Goal: Consume media (video, audio)

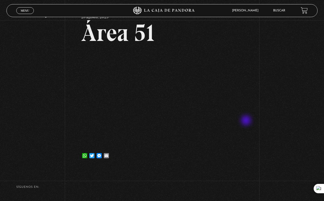
scroll to position [30, 0]
click at [247, 103] on div "Volver 28 agosto, 2025 Área 51 WhatsApp Twitter Messenger Email" at bounding box center [162, 78] width 324 height 177
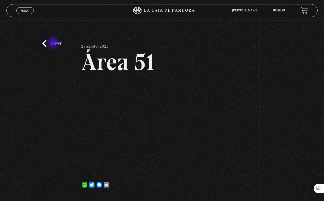
scroll to position [0, 0]
click at [54, 43] on link "Volver" at bounding box center [51, 43] width 19 height 7
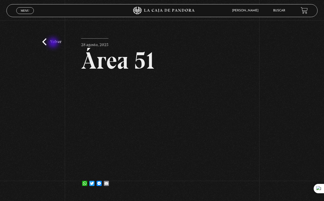
scroll to position [3, 0]
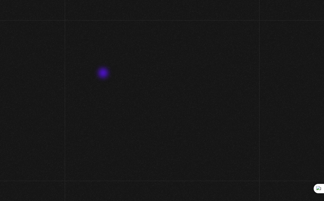
scroll to position [79, 0]
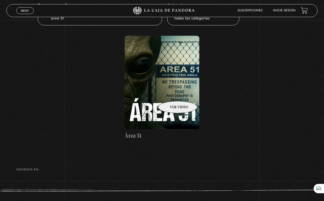
click at [171, 93] on figure at bounding box center [162, 82] width 75 height 93
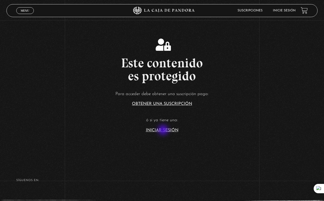
click at [164, 130] on link "Iniciar Sesión" at bounding box center [162, 130] width 33 height 4
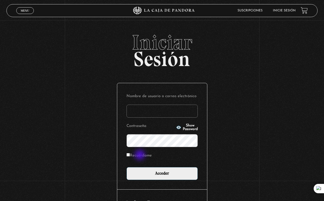
type input "racalvomoya01@gmail.com"
click at [141, 155] on label "Recuérdame" at bounding box center [139, 155] width 25 height 8
click at [130, 155] on input "Recuérdame" at bounding box center [128, 154] width 3 height 3
checkbox input "true"
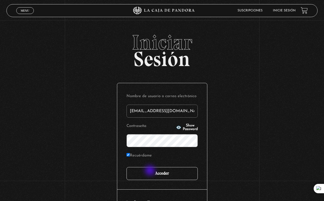
click at [151, 171] on input "Acceder" at bounding box center [162, 173] width 71 height 13
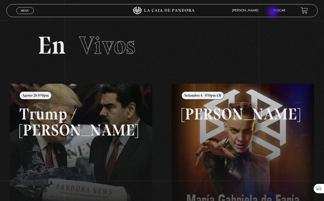
click at [274, 13] on li "Buscar" at bounding box center [279, 10] width 12 height 8
click at [277, 11] on link "Buscar" at bounding box center [279, 10] width 12 height 3
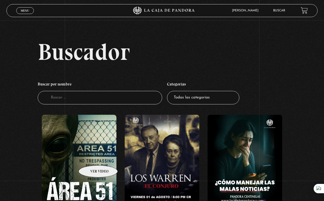
click at [91, 157] on figure at bounding box center [79, 160] width 75 height 93
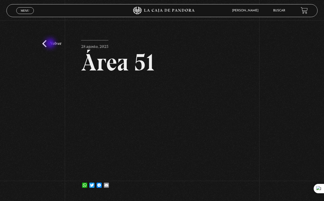
click at [51, 44] on link "Volver" at bounding box center [51, 43] width 19 height 7
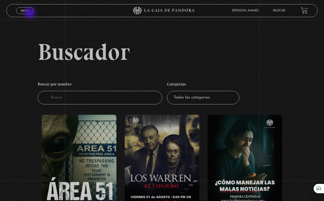
click at [30, 13] on link "Menu Cerrar" at bounding box center [25, 10] width 18 height 7
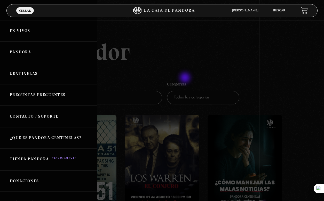
click at [186, 78] on div at bounding box center [162, 100] width 324 height 201
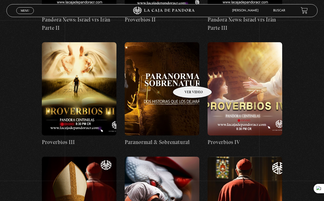
scroll to position [562, 0]
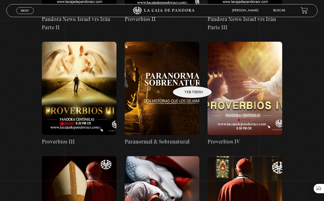
click at [186, 78] on figure at bounding box center [162, 88] width 75 height 93
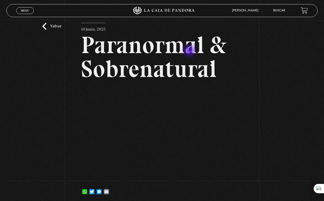
scroll to position [26, 0]
